Goal: Navigation & Orientation: Locate item on page

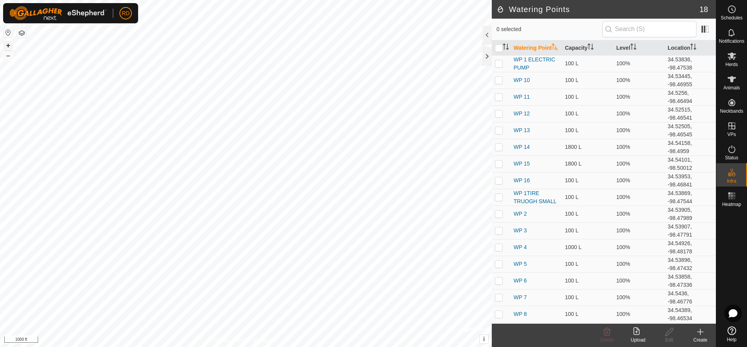
click at [5, 46] on button "+" at bounding box center [8, 45] width 9 height 9
click at [8, 58] on button "–" at bounding box center [8, 55] width 9 height 9
click at [510, 140] on div "Watering Points 18 0 selected Watering Point Capacity Level Location WP 1 ELECT…" at bounding box center [358, 173] width 716 height 347
click at [11, 47] on button "+" at bounding box center [8, 45] width 9 height 9
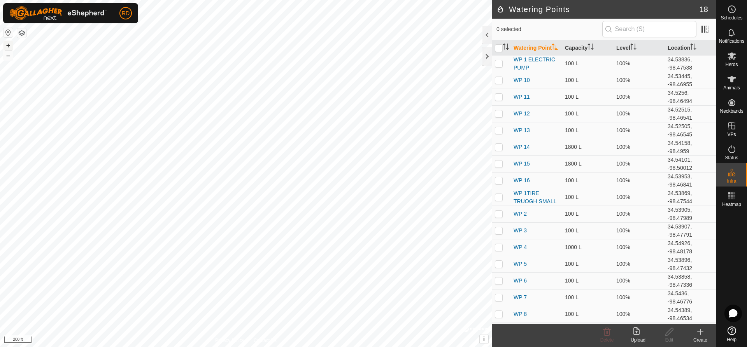
click at [11, 47] on button "+" at bounding box center [8, 45] width 9 height 9
click at [8, 46] on button "+" at bounding box center [8, 45] width 9 height 9
